Goal: Navigation & Orientation: Go to known website

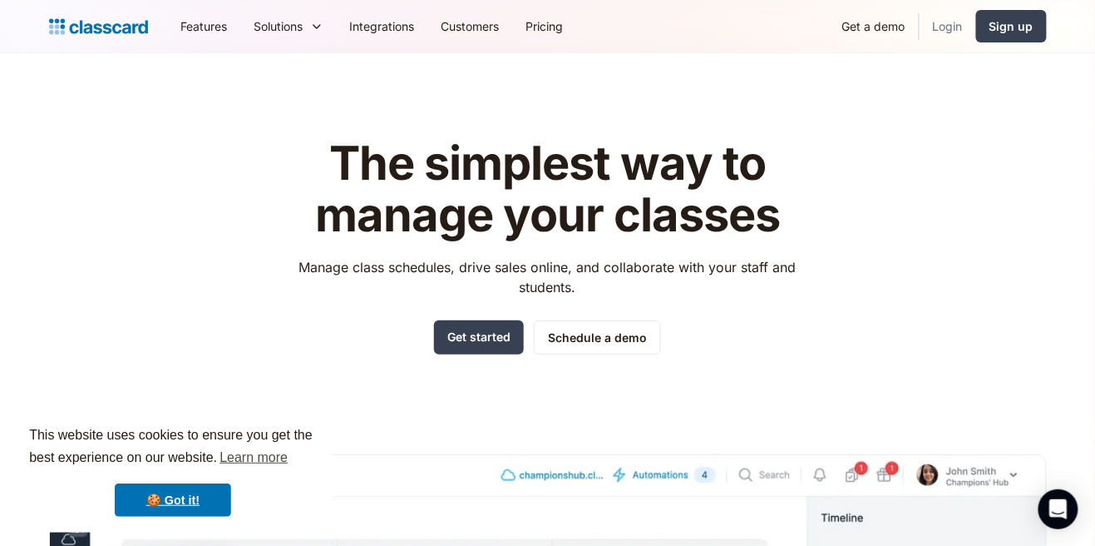
click at [955, 27] on link "Login" at bounding box center [948, 25] width 57 height 37
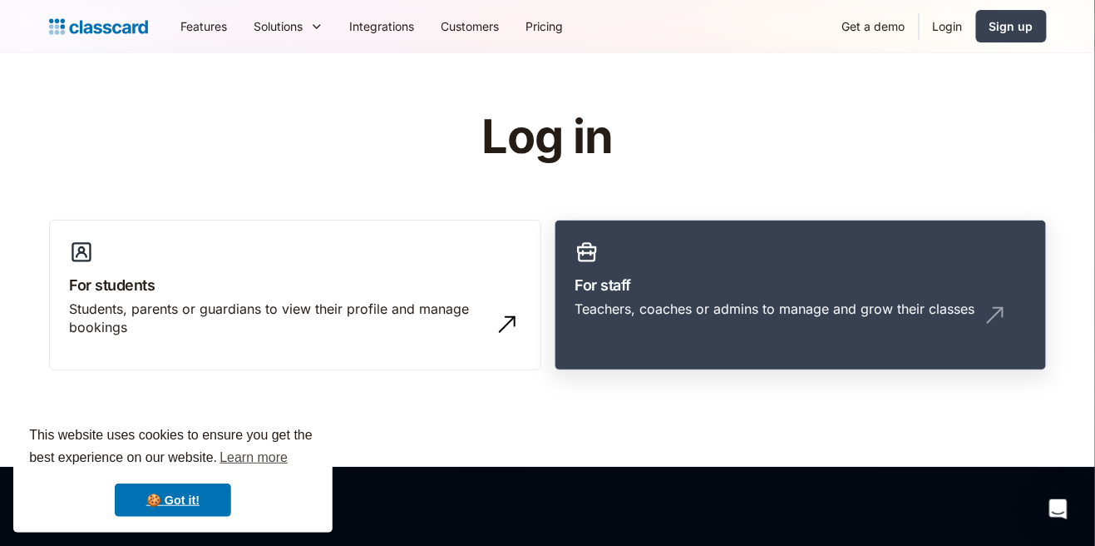
click at [854, 296] on link "For staff Teachers, coaches or admins to manage and grow their classes" at bounding box center [801, 295] width 492 height 151
